Goal: Task Accomplishment & Management: Use online tool/utility

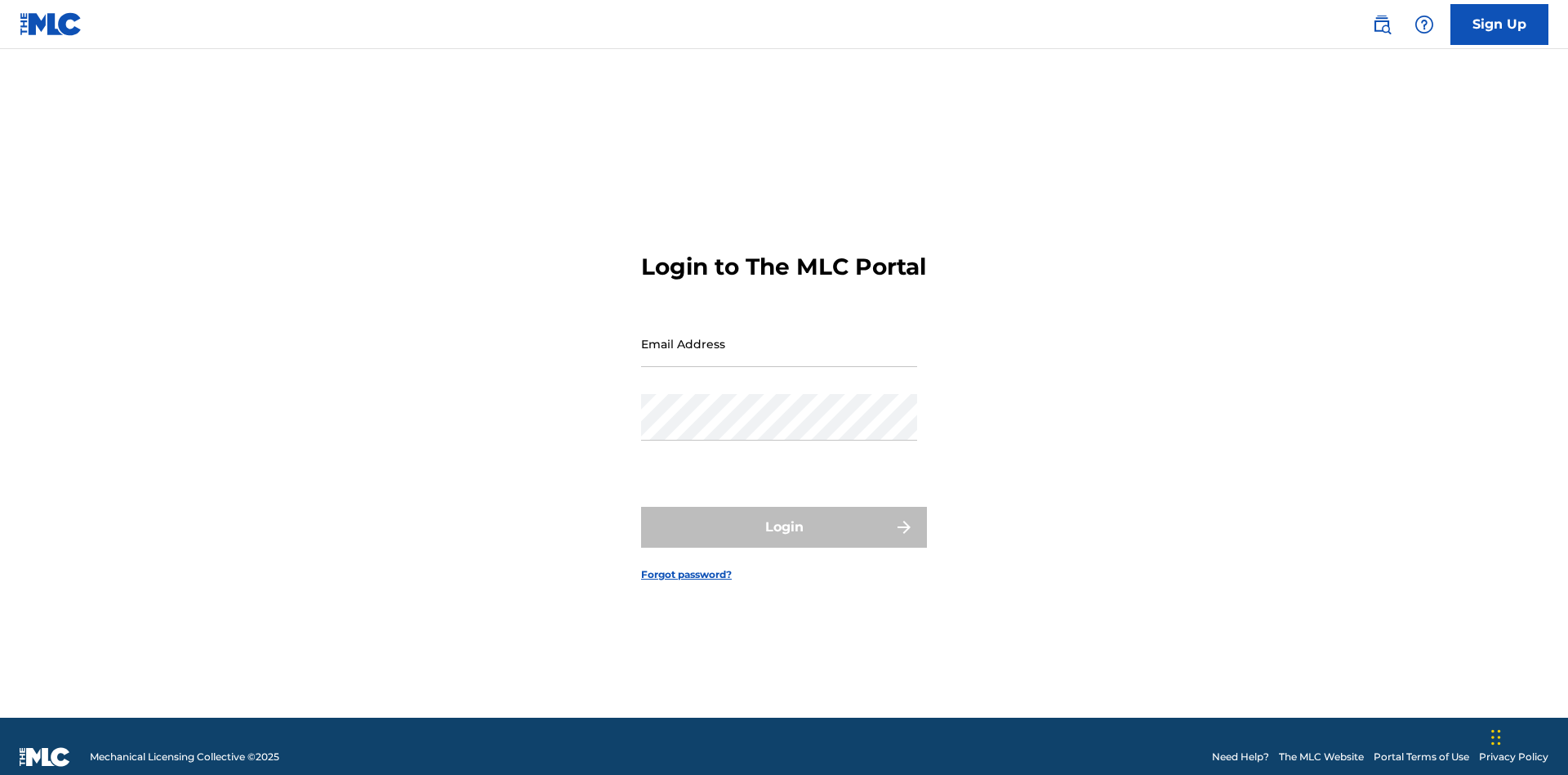
scroll to position [22, 0]
click at [780, 335] on input "Email Address" at bounding box center [779, 343] width 276 height 46
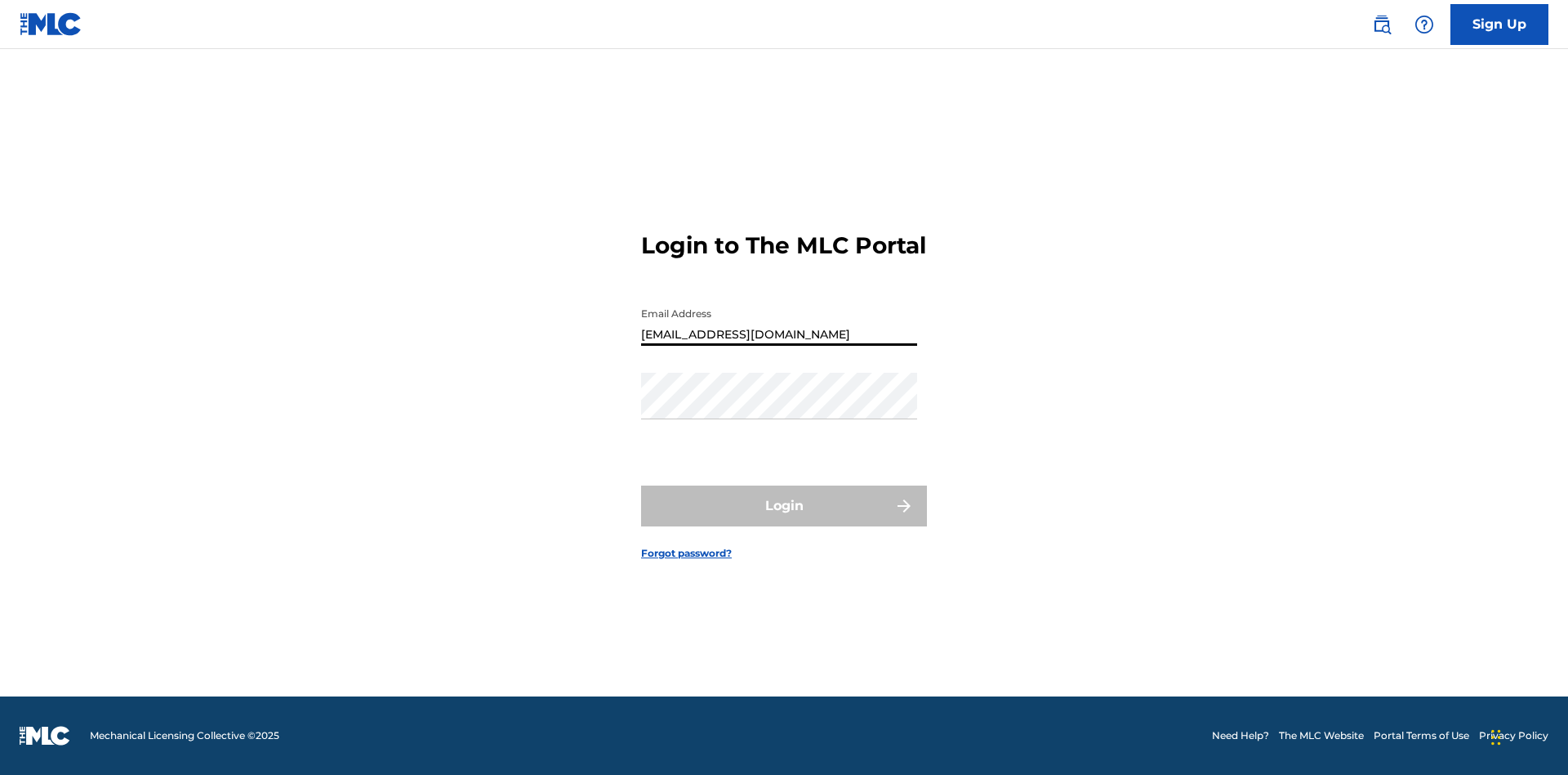
type input "Duke.McTesterson@gmail.com"
click at [784, 519] on button "Login" at bounding box center [784, 506] width 286 height 41
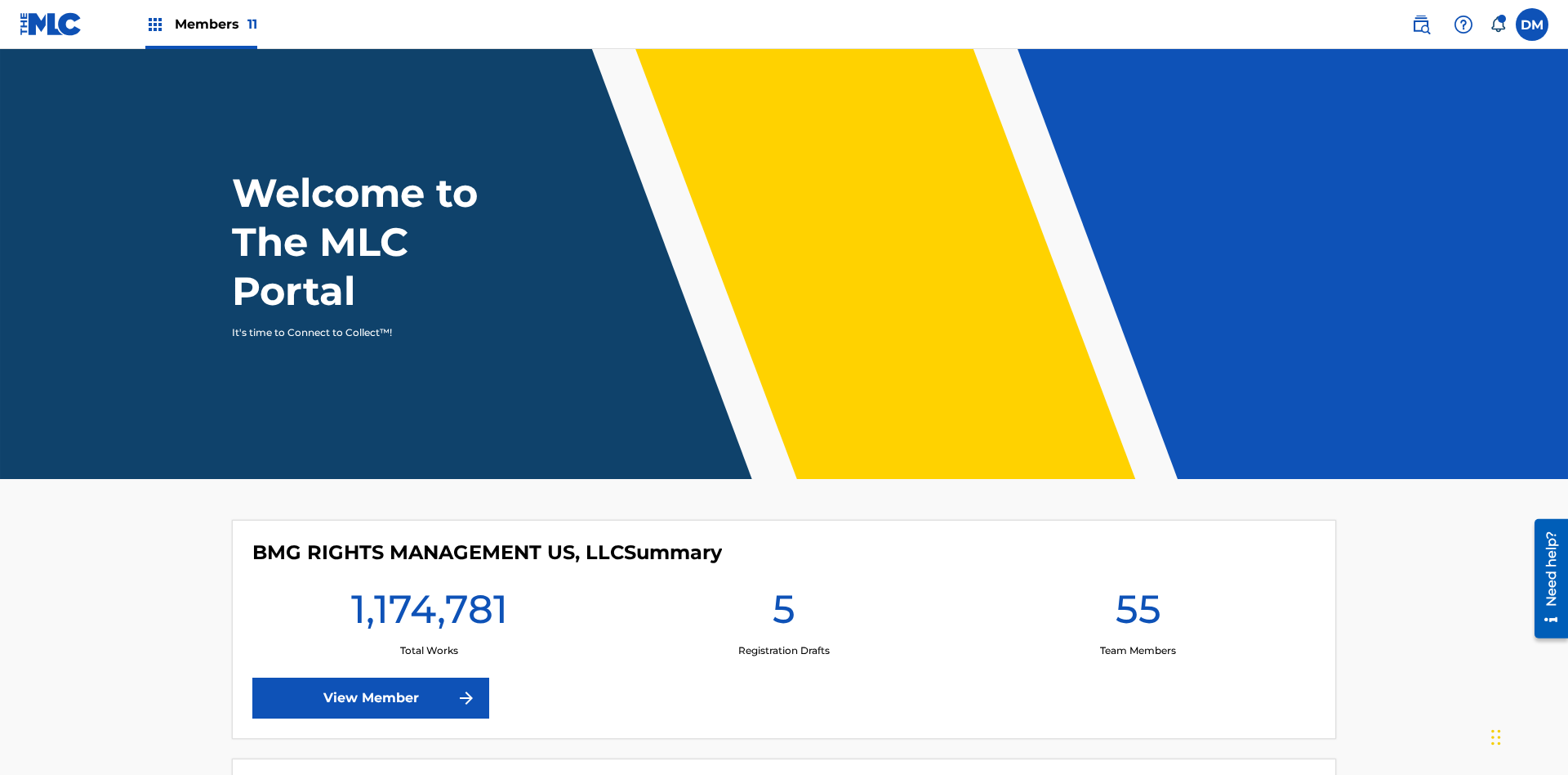
click at [201, 24] on span "Members 11" at bounding box center [216, 24] width 83 height 19
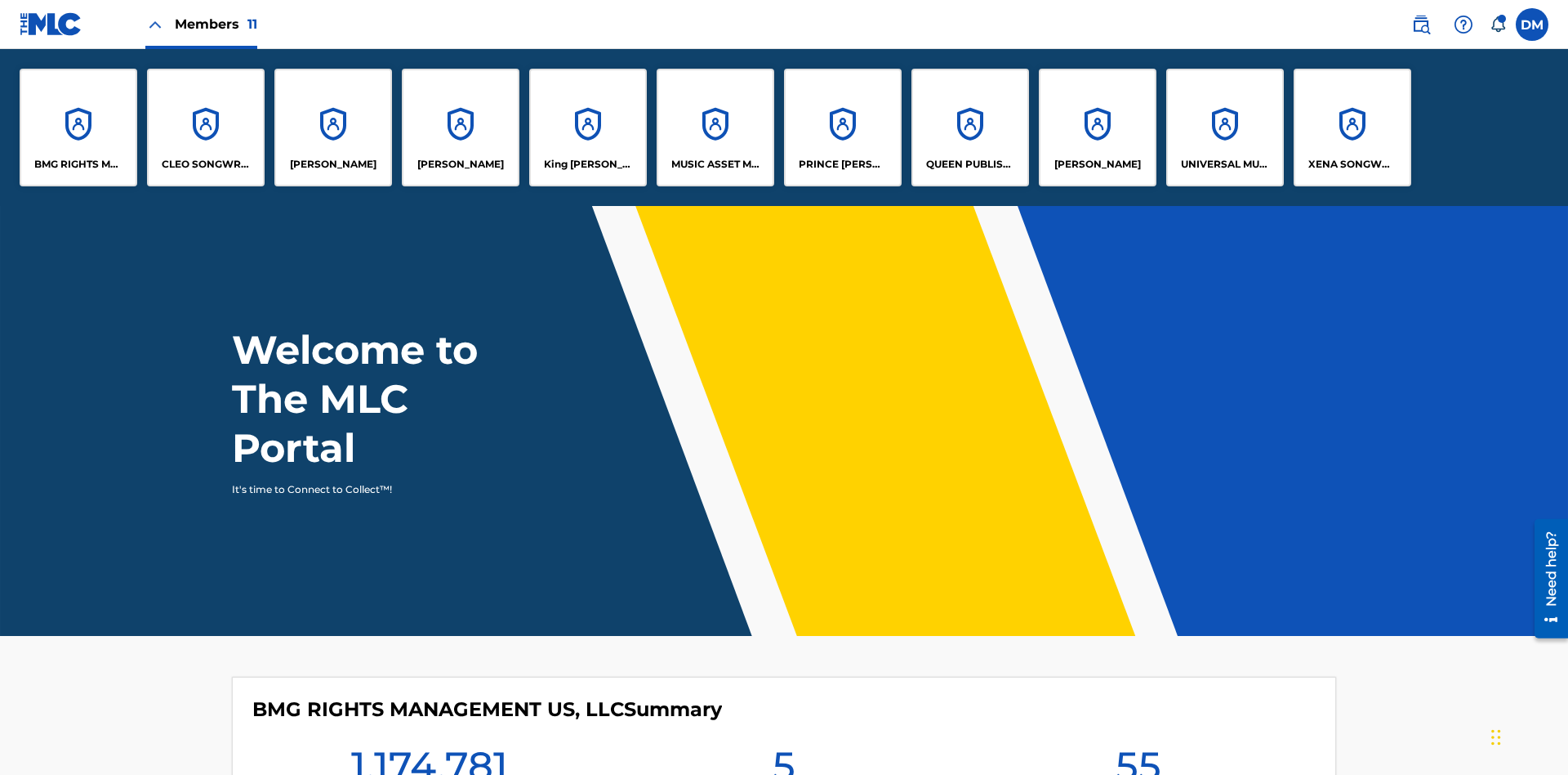
click at [79, 164] on p "BMG RIGHTS MANAGEMENT US, LLC" at bounding box center [79, 164] width 89 height 15
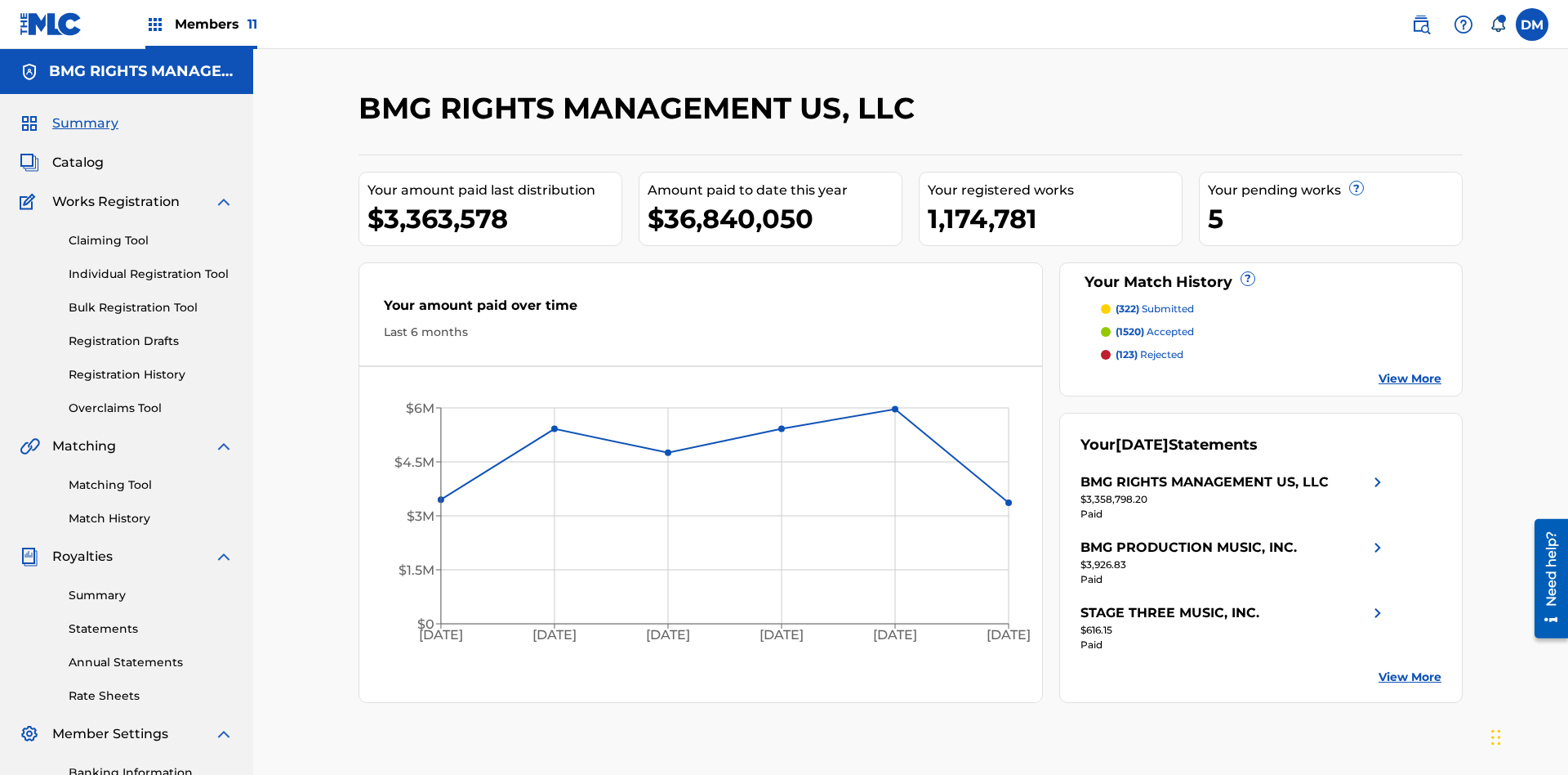
click at [151, 399] on link "Overclaims Tool" at bounding box center [151, 407] width 165 height 17
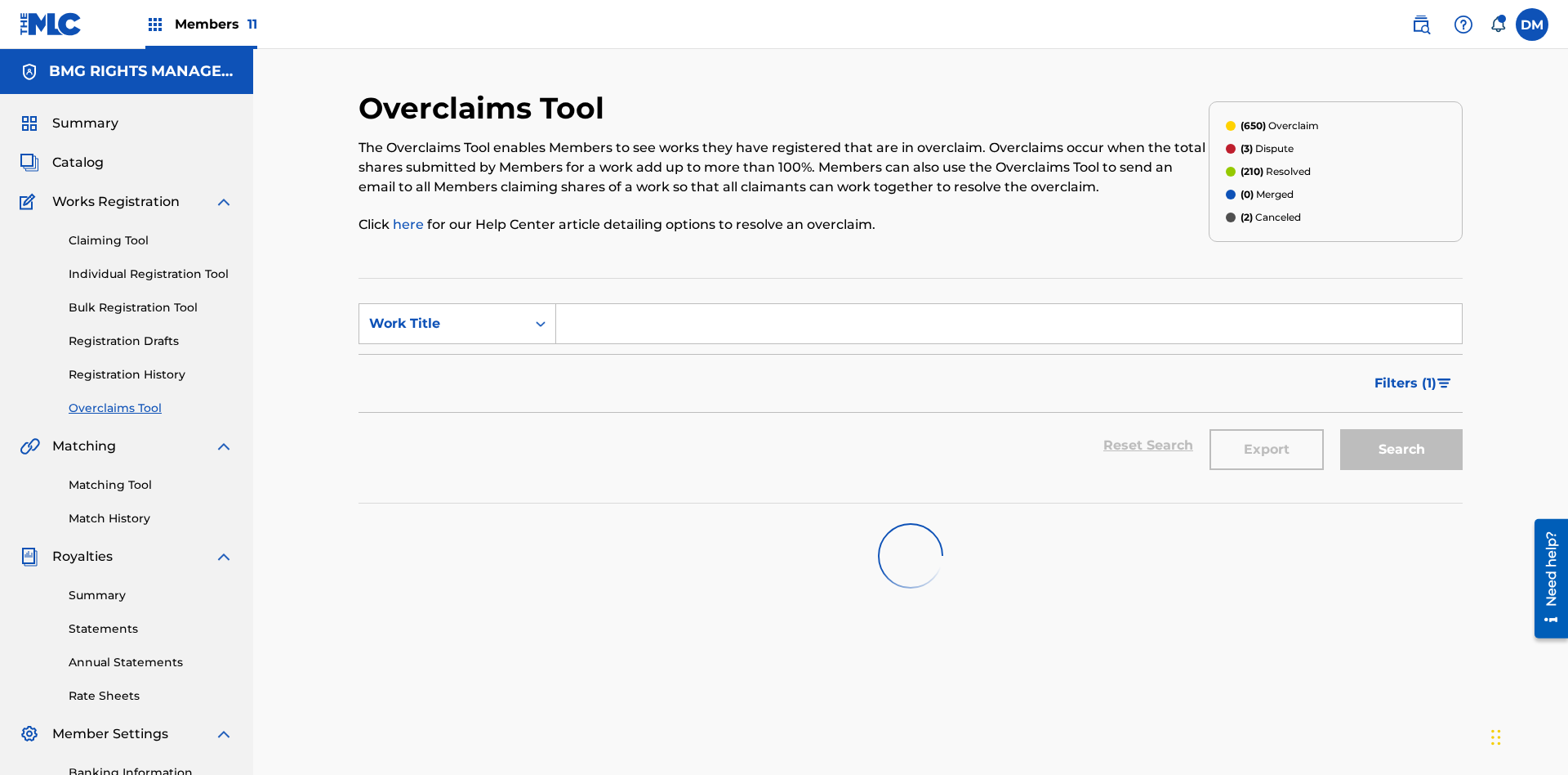
click at [1405, 374] on span "Filters ( 1 )" at bounding box center [1405, 384] width 62 height 20
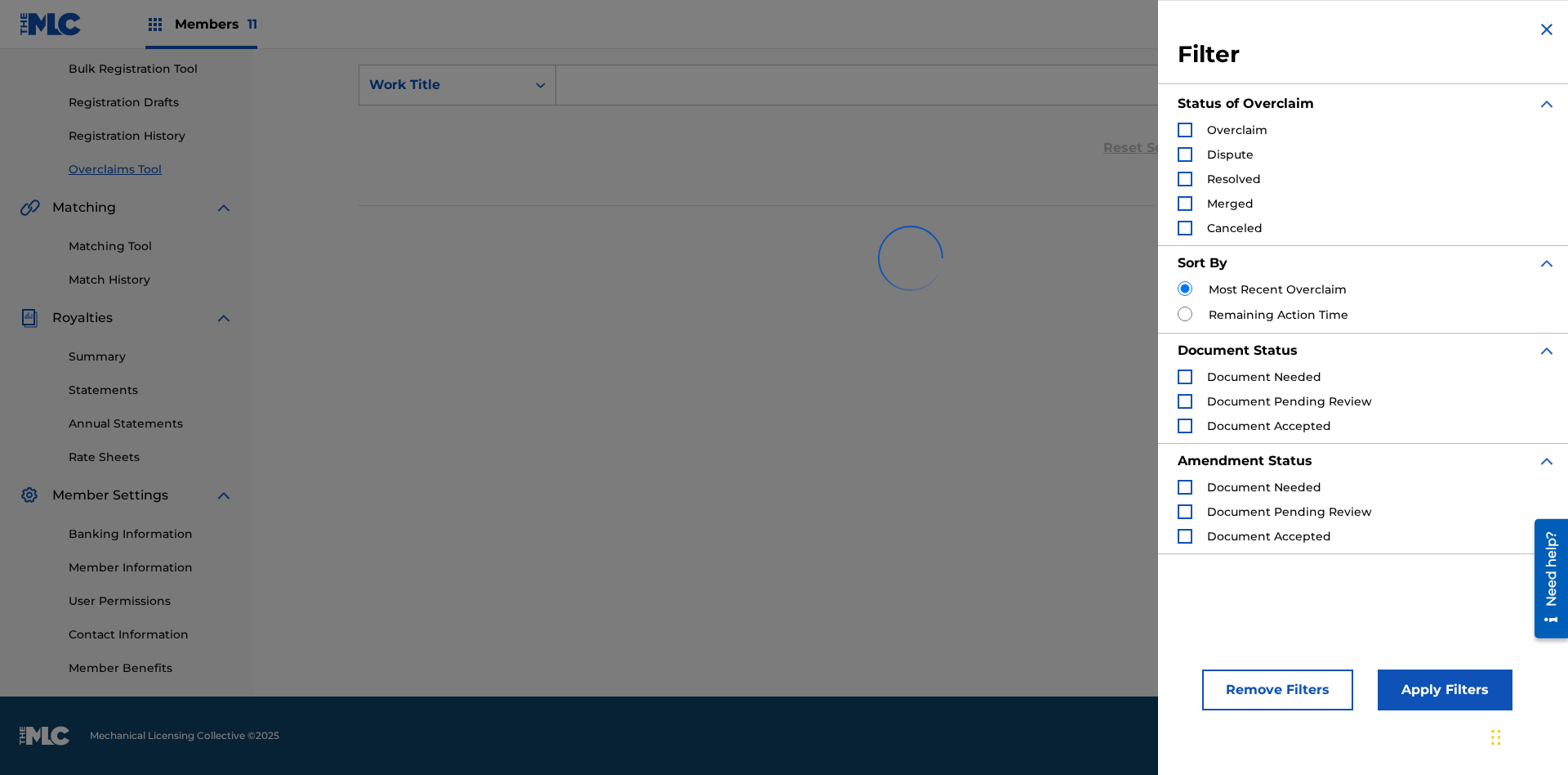
click at [1185, 130] on div "Search Form" at bounding box center [1185, 130] width 15 height 15
click at [1442, 689] on button "Apply Filters" at bounding box center [1445, 689] width 135 height 41
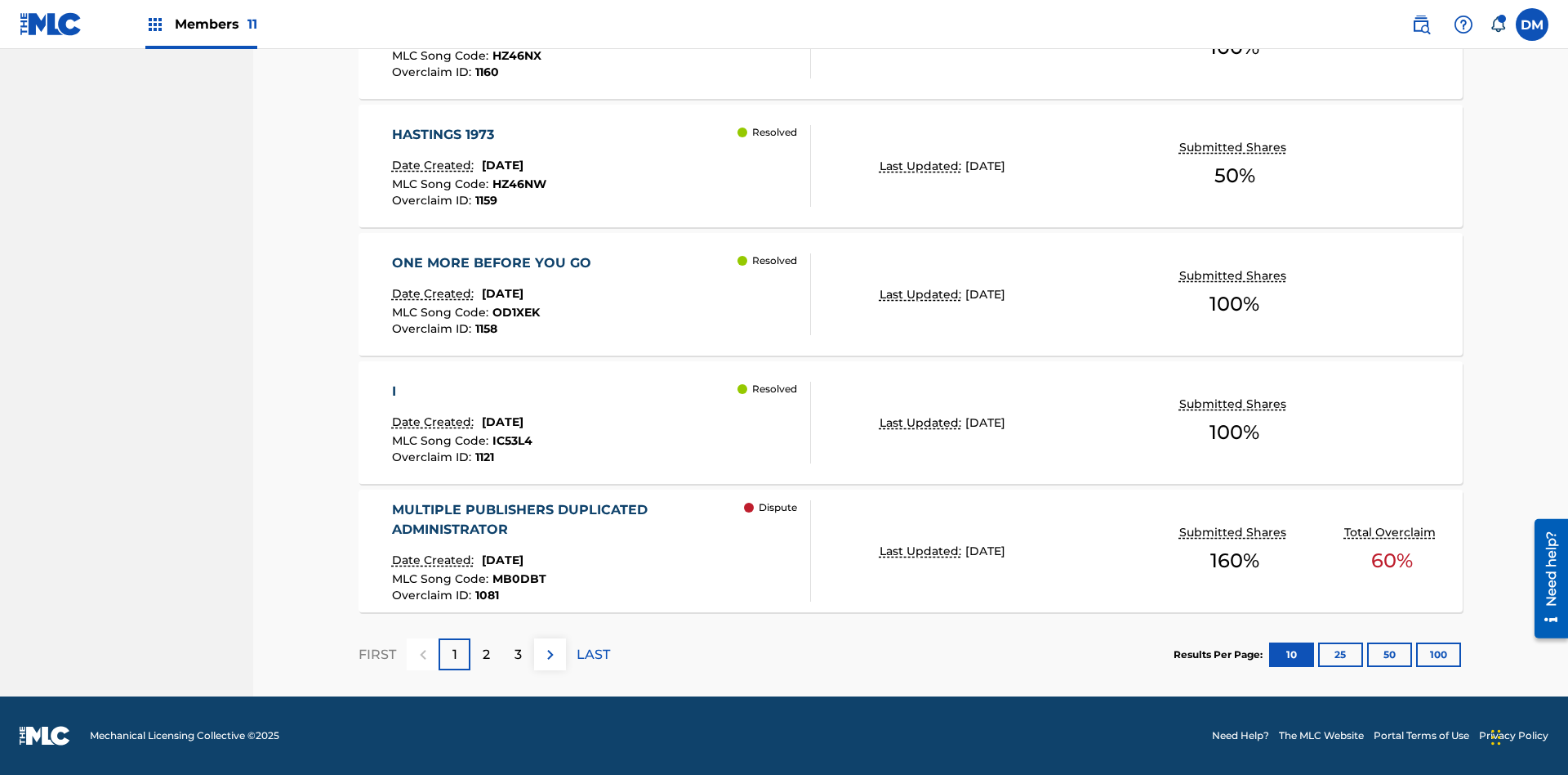
click at [1417, 654] on button "100" at bounding box center [1439, 654] width 45 height 25
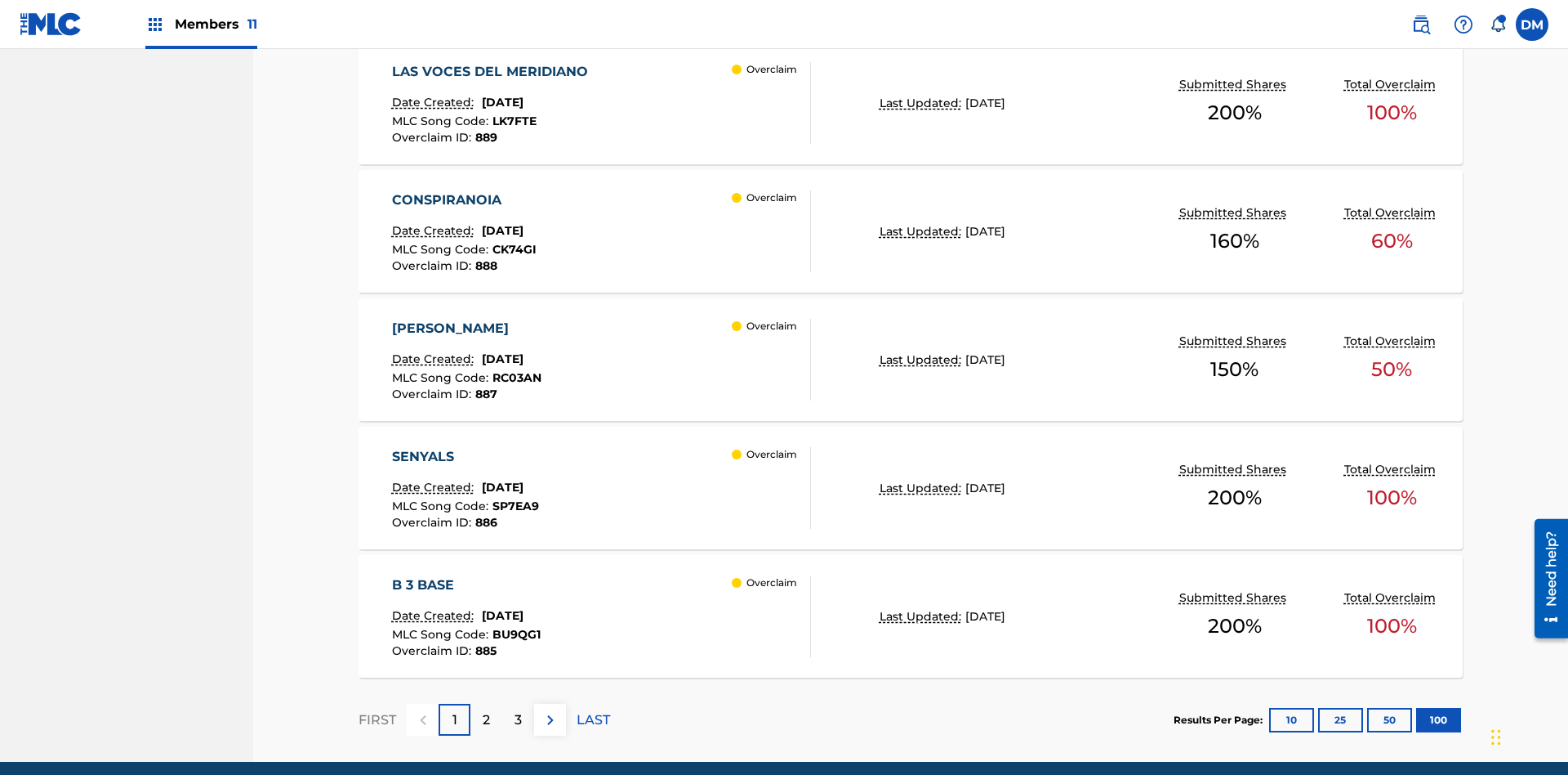
scroll to position [1273, 0]
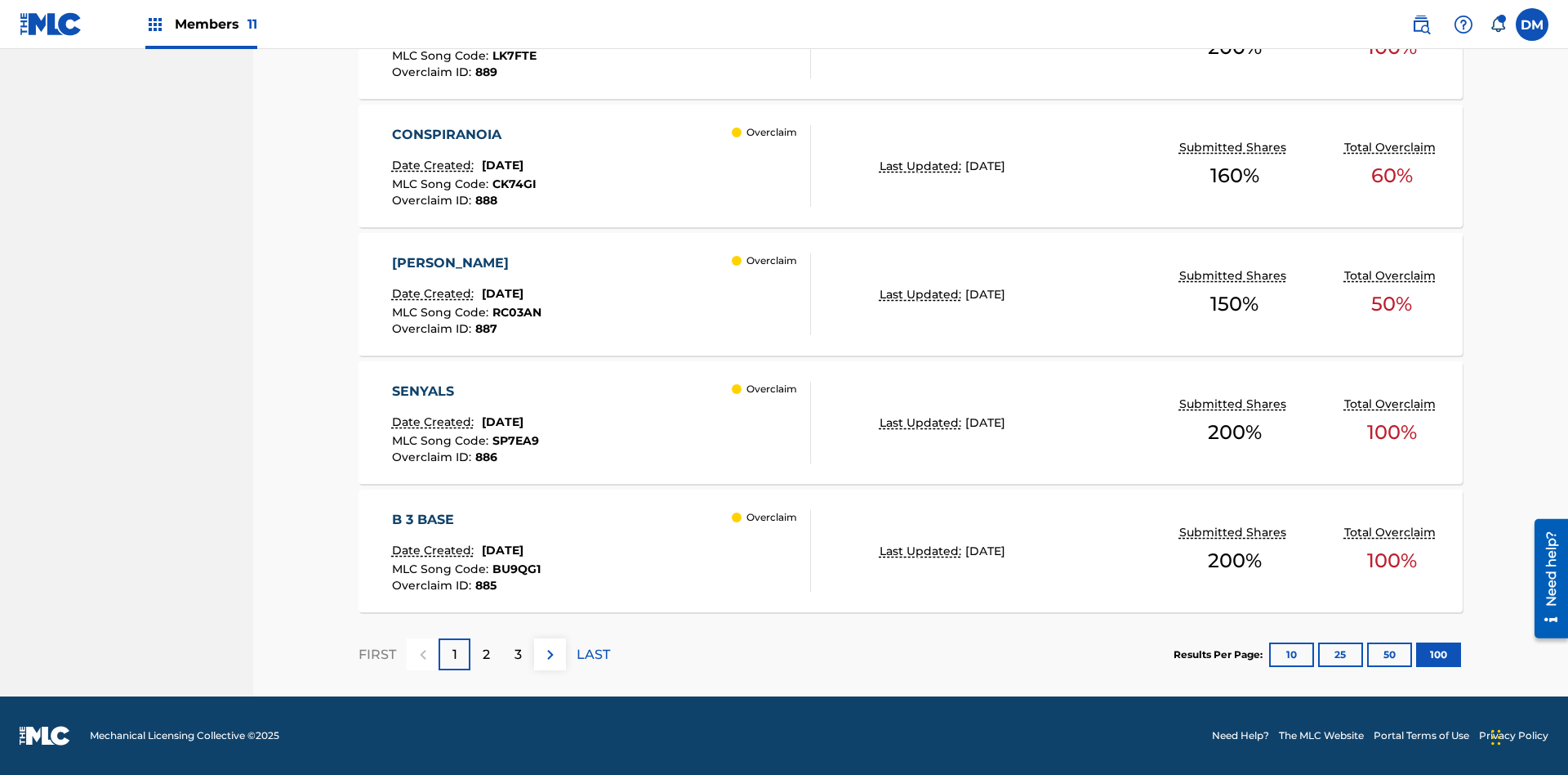
click at [910, 423] on p "Last Updated:" at bounding box center [922, 422] width 86 height 17
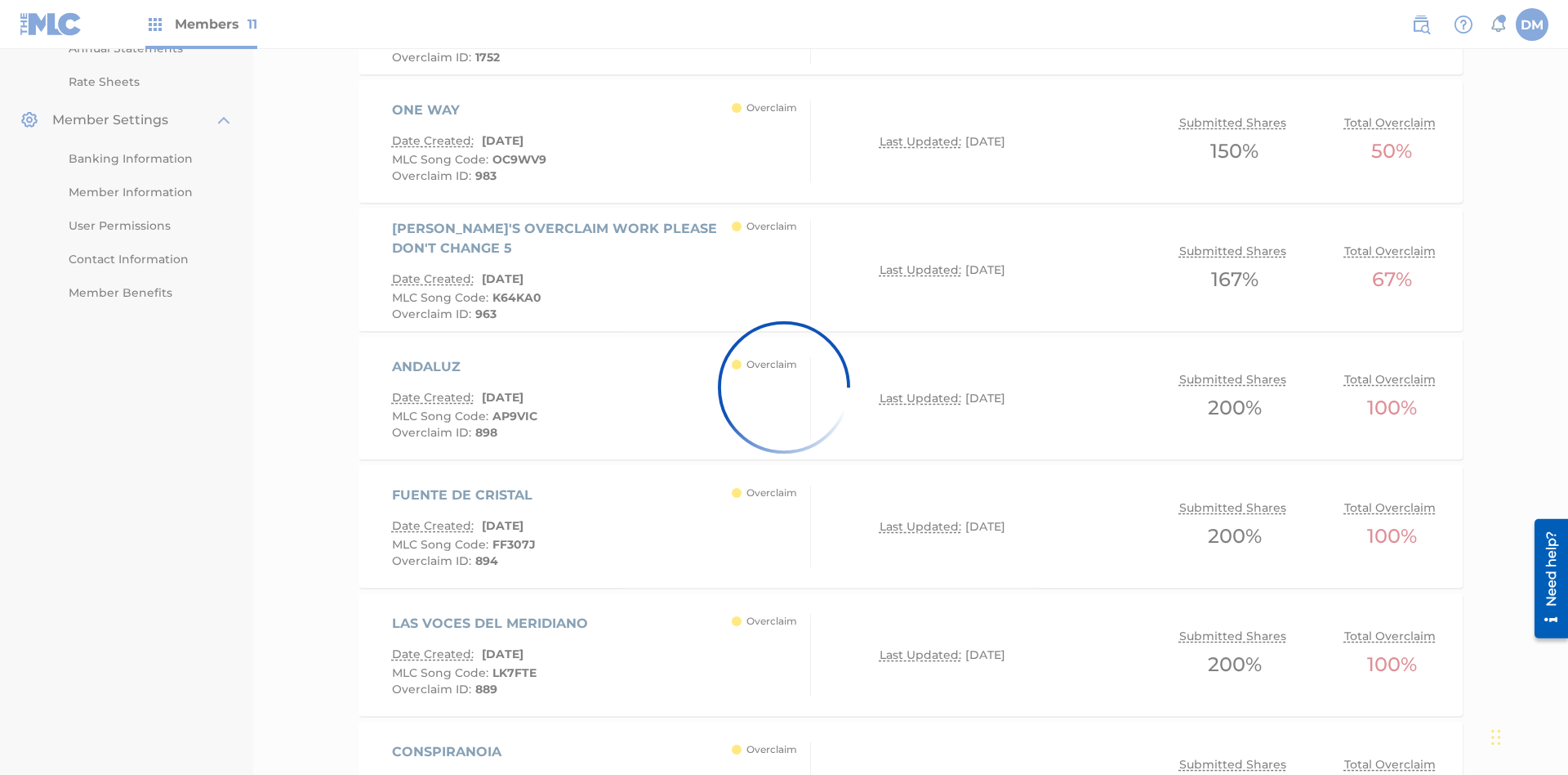
scroll to position [1230, 0]
